Goal: Task Accomplishment & Management: Manage account settings

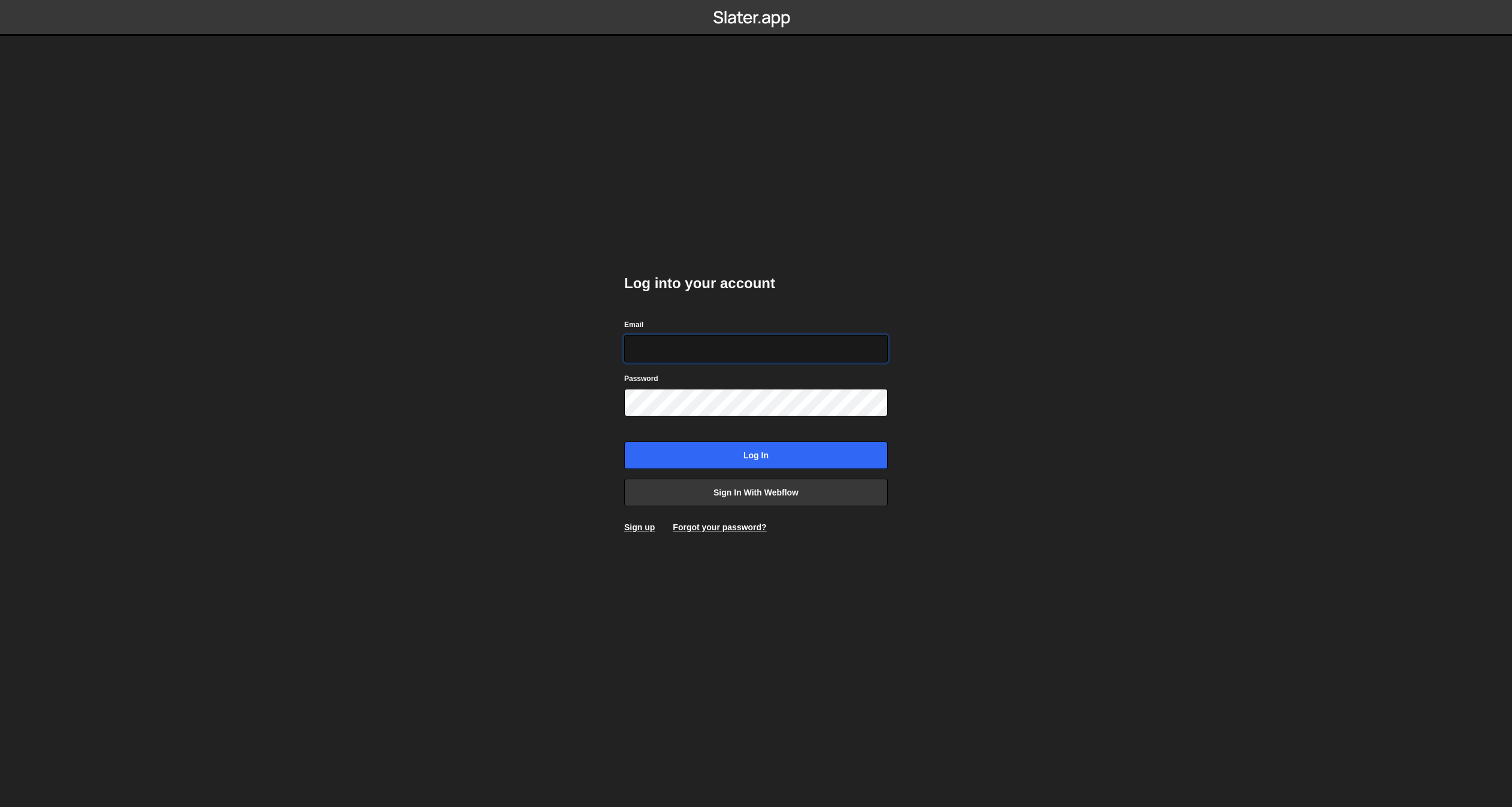
type input "max@goodaim.de"
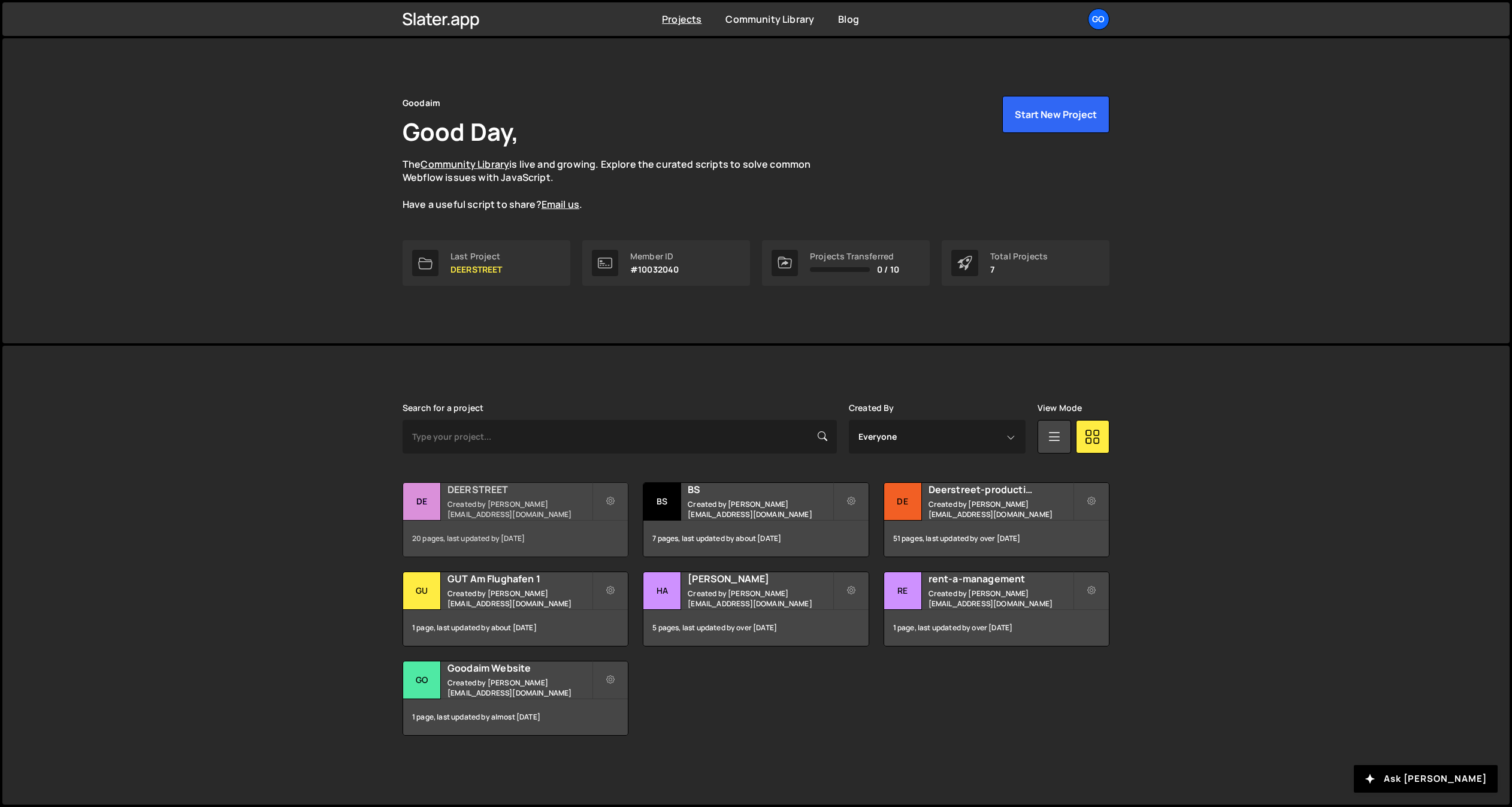
click at [498, 496] on h2 "DEERSTREET" at bounding box center [520, 489] width 145 height 13
click at [1101, 16] on div "Go" at bounding box center [1098, 19] width 21 height 21
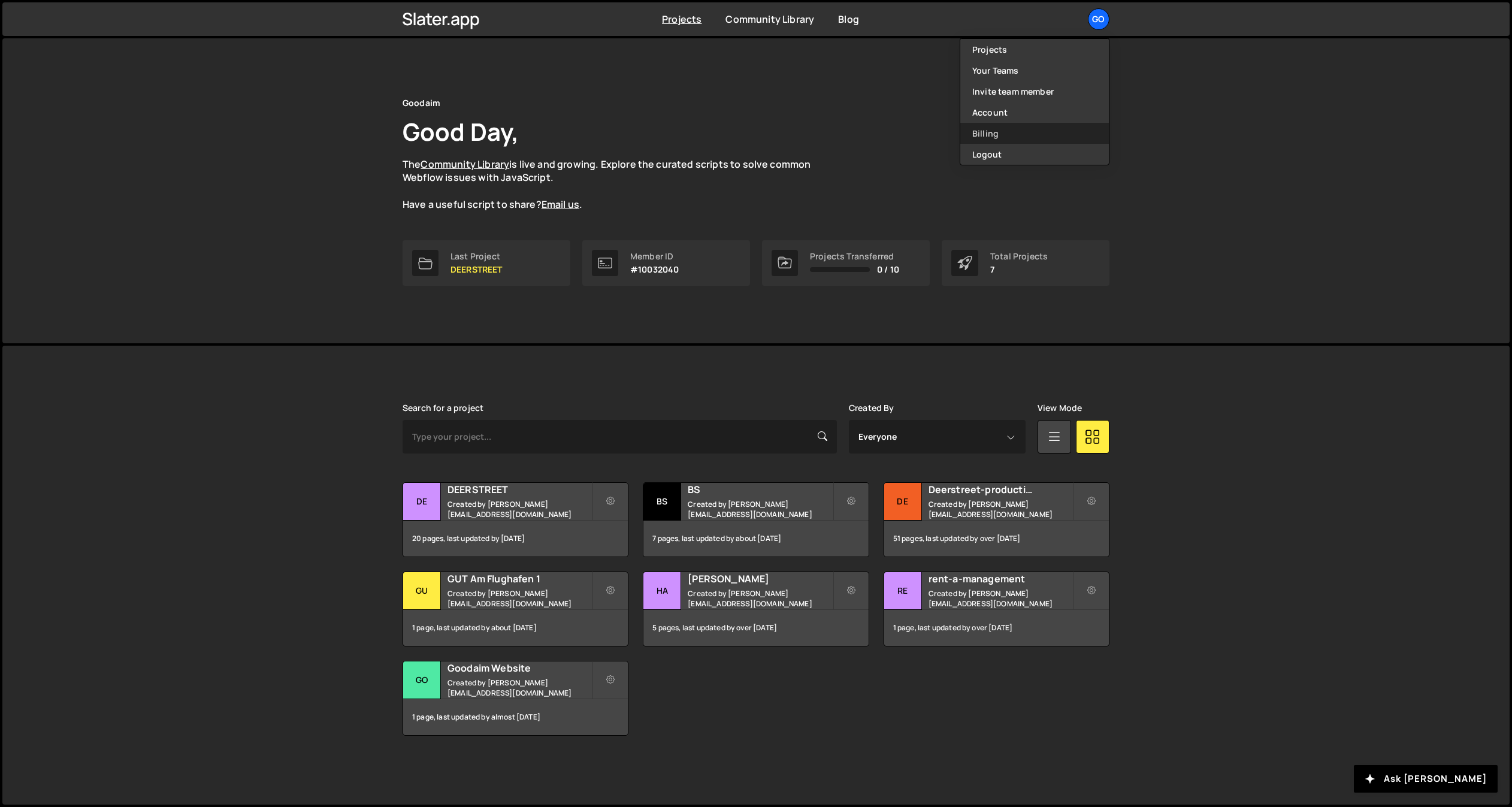
click at [1024, 127] on link "Billing" at bounding box center [1034, 133] width 149 height 21
click at [236, 440] on div "Slater is designed for desktop use. Please use a larger screen to access the fu…" at bounding box center [756, 574] width 1507 height 459
